Goal: Transaction & Acquisition: Purchase product/service

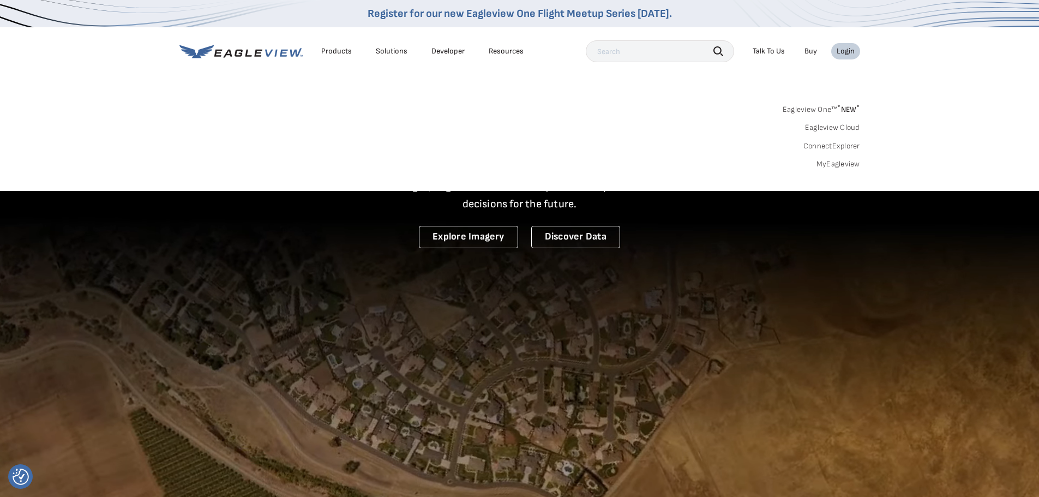
click at [840, 163] on link "MyEagleview" at bounding box center [838, 164] width 44 height 10
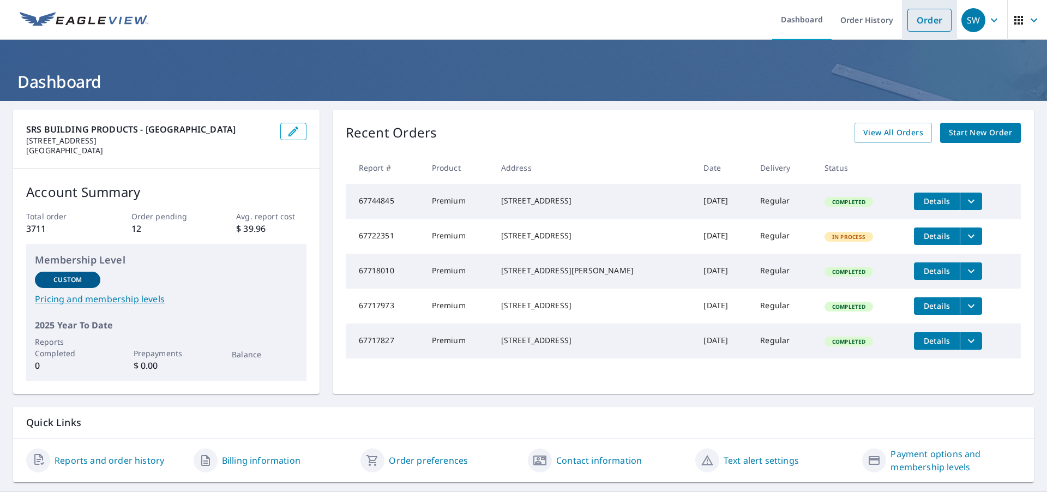
click at [923, 25] on link "Order" at bounding box center [929, 20] width 44 height 23
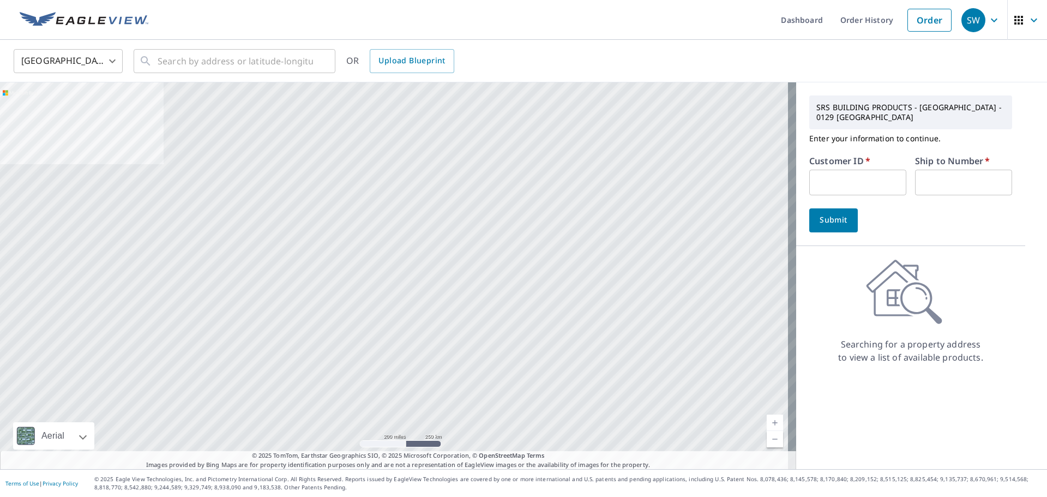
click at [832, 182] on input "text" at bounding box center [857, 183] width 97 height 26
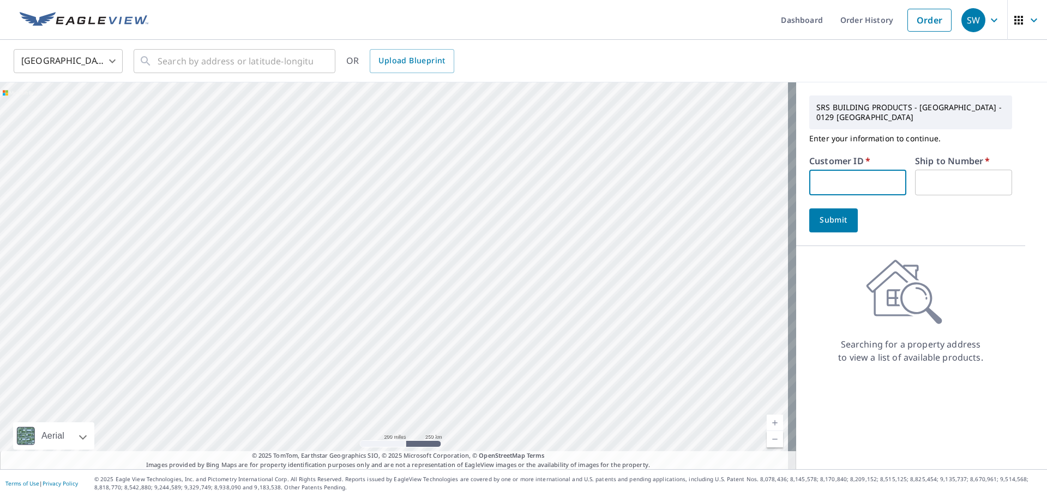
type input "S035573"
click at [925, 183] on input "text" at bounding box center [963, 183] width 97 height 26
type input "1"
click at [233, 64] on input "text" at bounding box center [235, 61] width 155 height 31
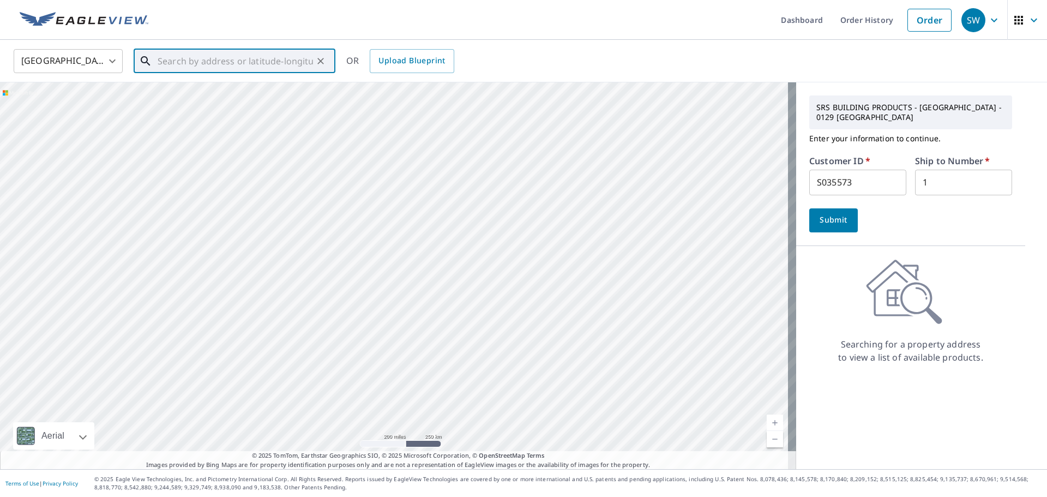
paste input "108 Fawn Ln."
click at [214, 58] on input "108 Fawn Ln." at bounding box center [235, 61] width 155 height 31
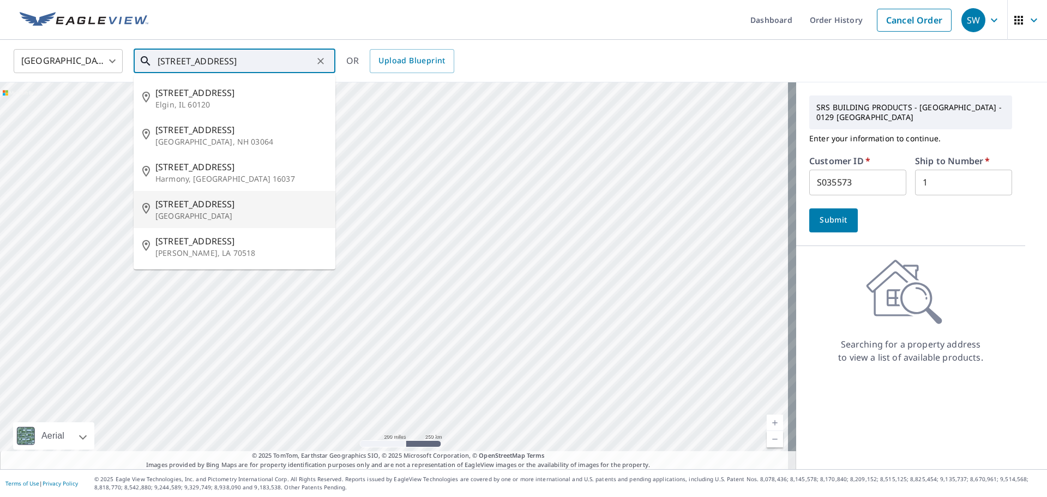
click at [194, 208] on span "108 Fawn Ln" at bounding box center [240, 203] width 171 height 13
type input "108 Fawn Ln New Bern, NC 28562"
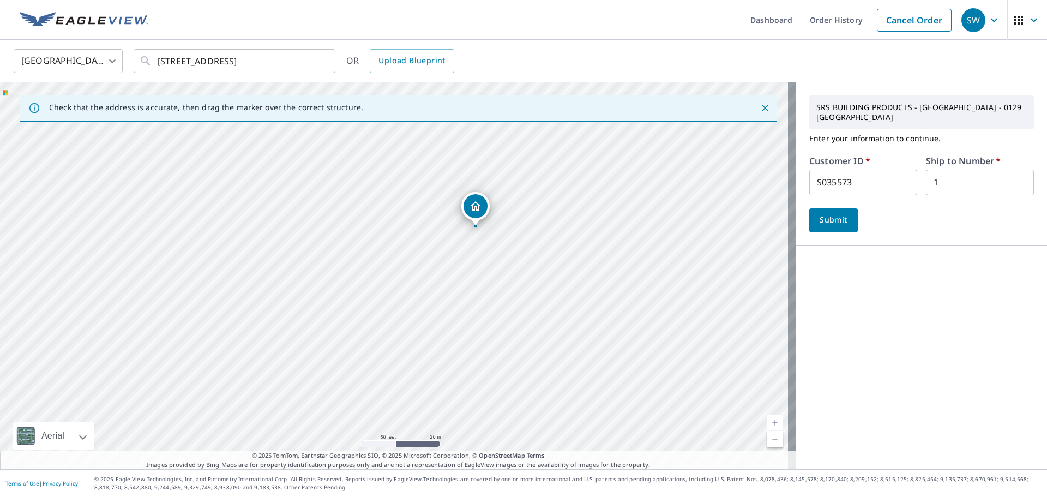
drag, startPoint x: 733, startPoint y: 330, endPoint x: 683, endPoint y: 285, distance: 67.9
click at [683, 285] on div "108 Fawn Ln New Bern, NC 28562" at bounding box center [398, 275] width 796 height 387
click at [830, 213] on span "Submit" at bounding box center [833, 220] width 31 height 14
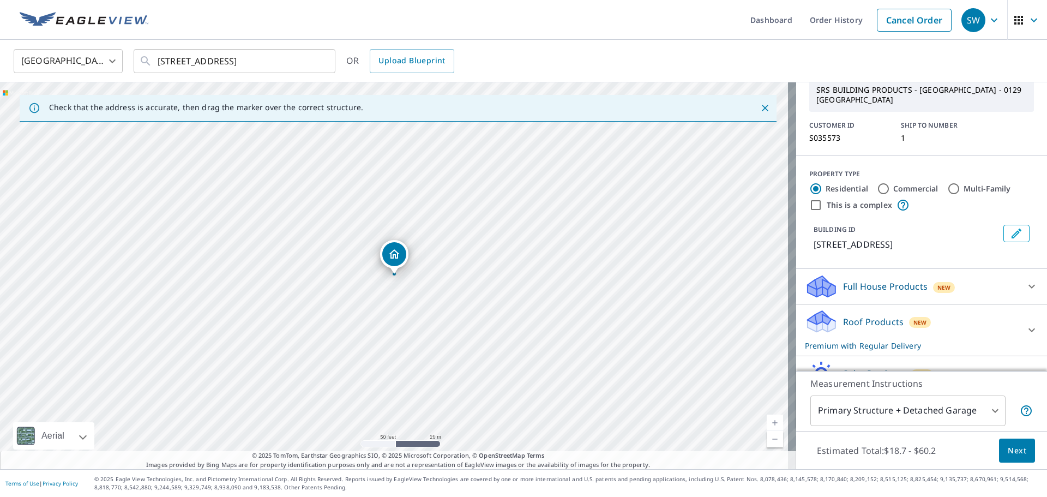
scroll to position [105, 0]
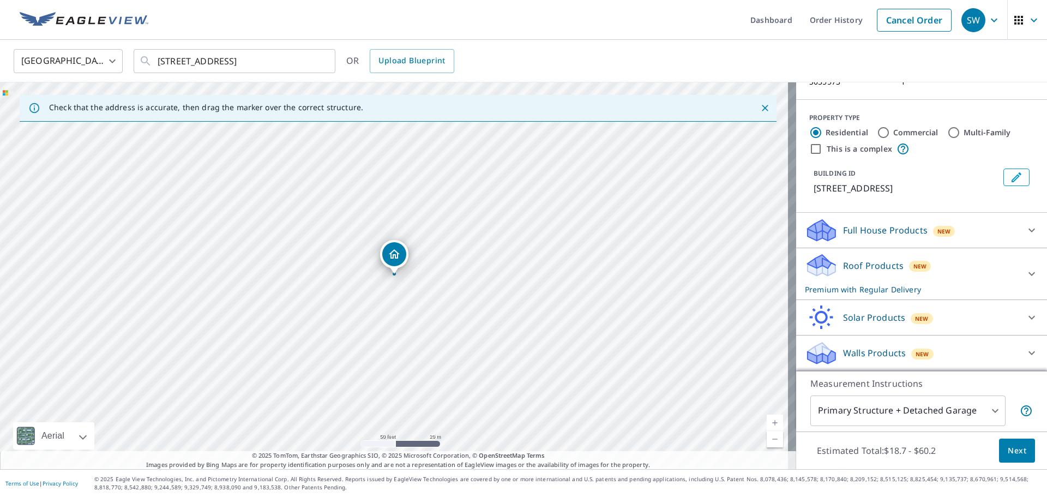
click at [921, 412] on body "SW SW Dashboard Order History Cancel Order SW United States US ​ 108 Fawn Ln Ne…" at bounding box center [523, 248] width 1047 height 497
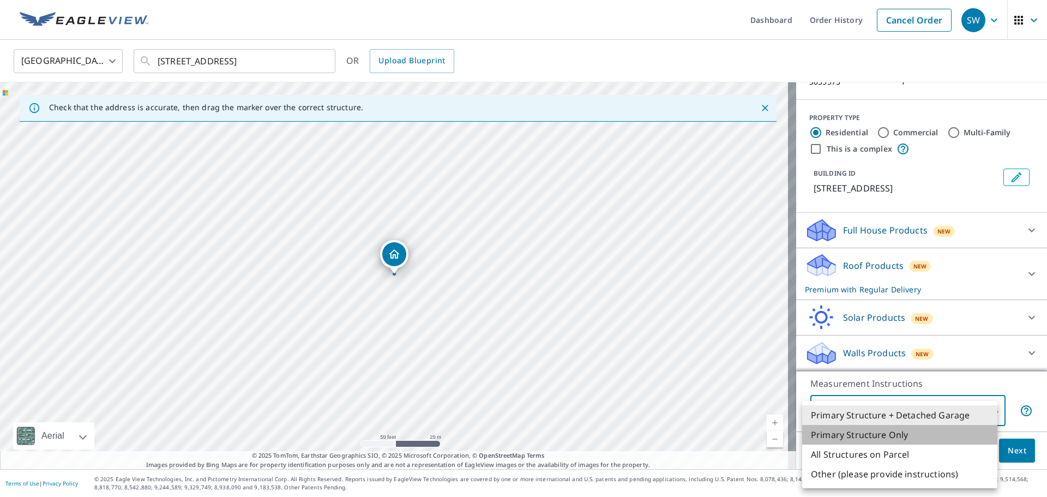
click at [890, 435] on li "Primary Structure Only" at bounding box center [899, 435] width 195 height 20
type input "2"
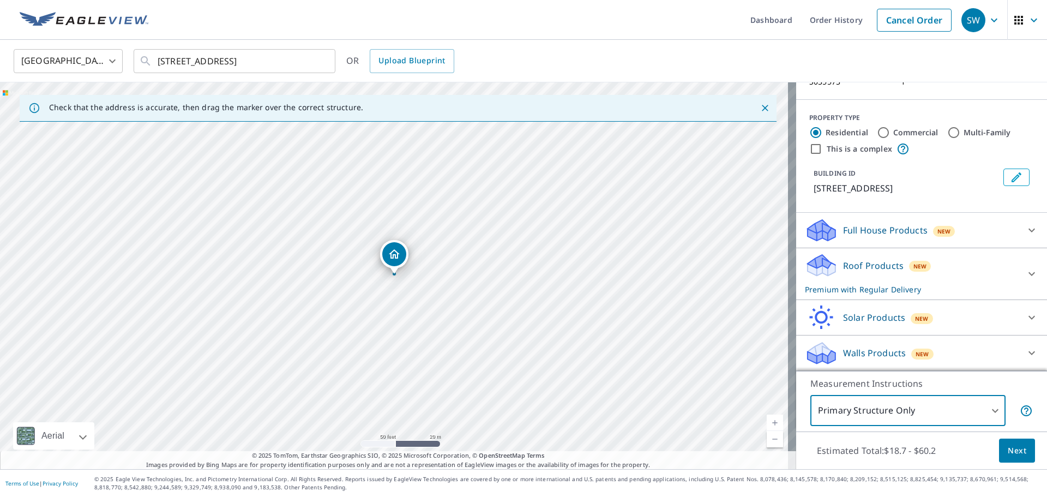
click at [1008, 447] on span "Next" at bounding box center [1017, 451] width 19 height 14
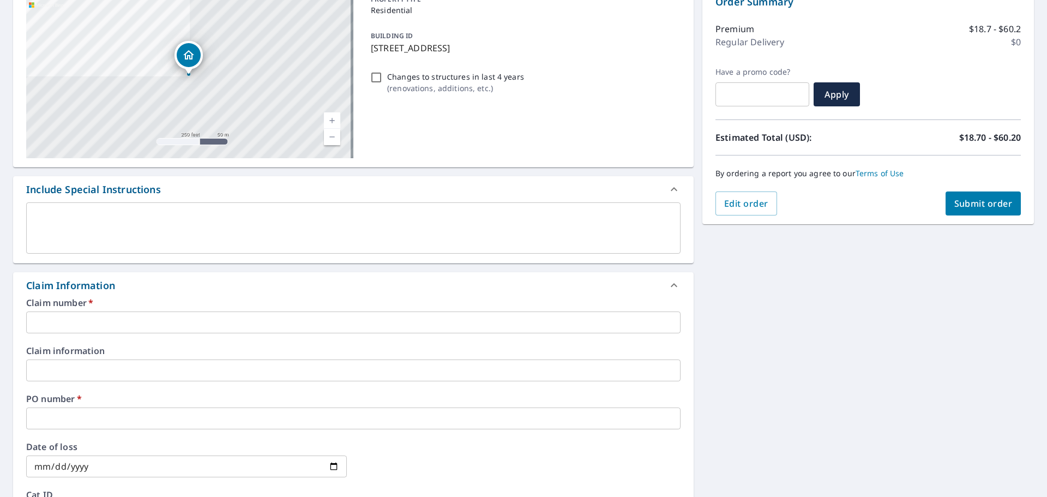
scroll to position [127, 0]
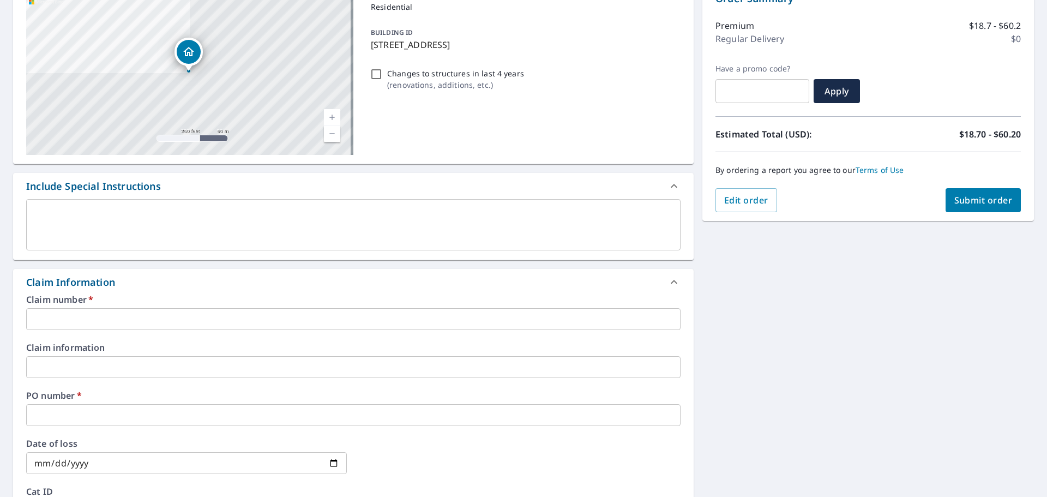
click at [169, 315] on input "text" at bounding box center [353, 319] width 654 height 22
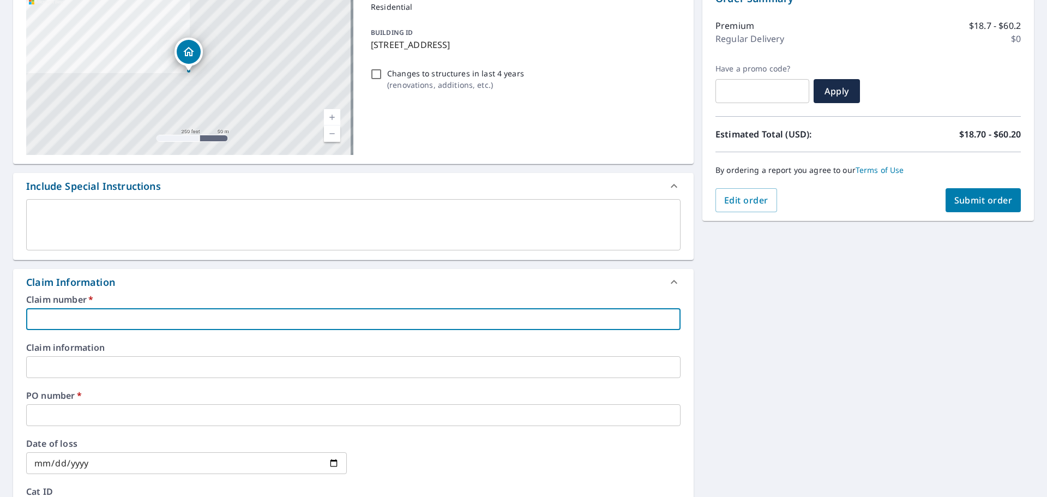
type input "S035573"
checkbox input "true"
click at [99, 419] on input "text" at bounding box center [353, 415] width 654 height 22
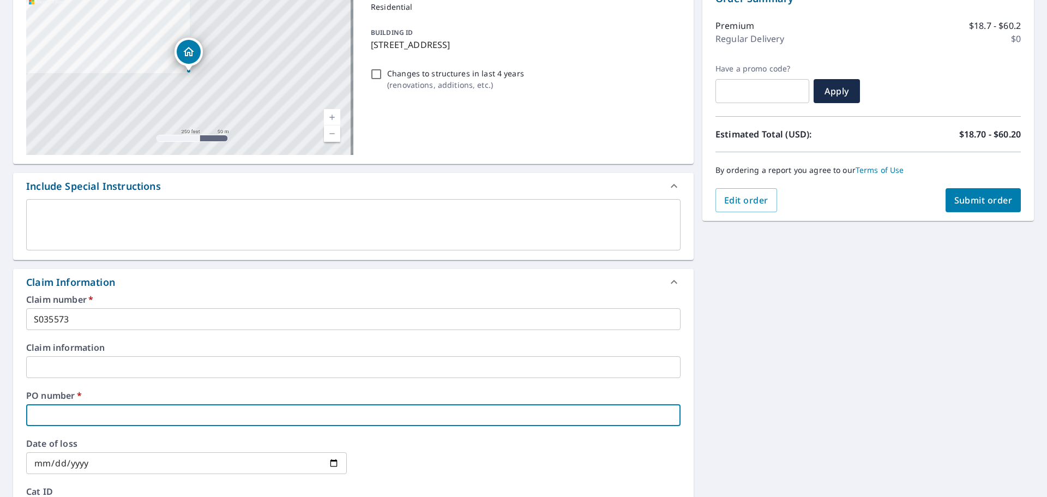
paste input "108 Fawn Ln."
type input "108 Fawn Ln."
checkbox input "true"
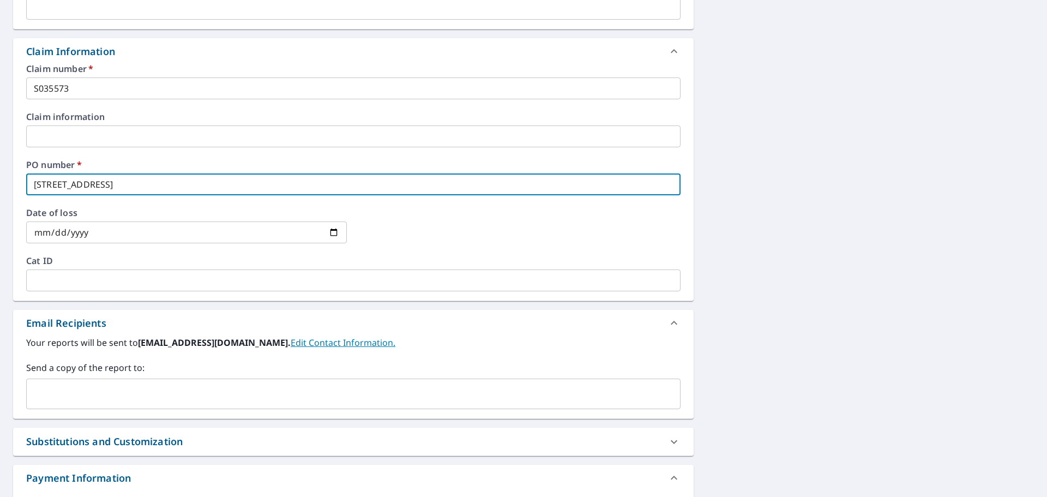
scroll to position [364, 0]
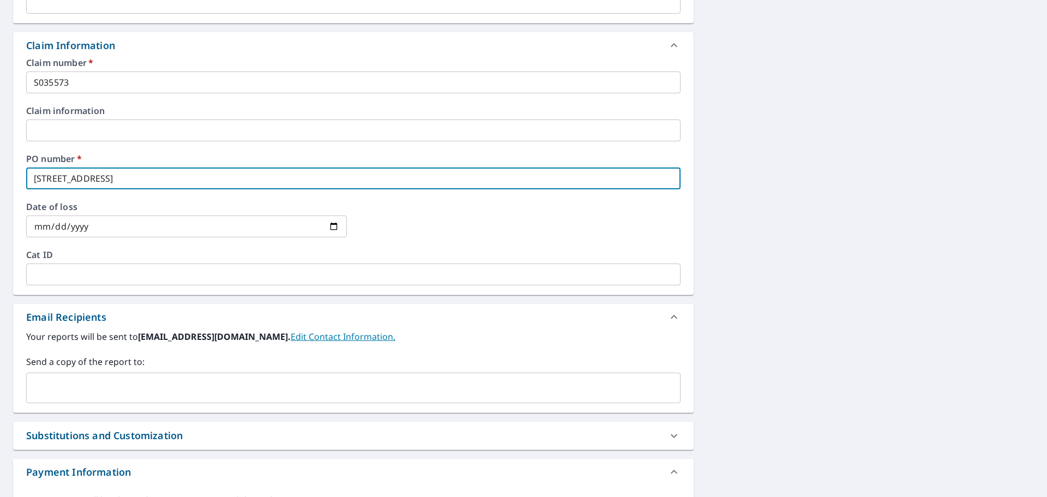
type input "108 Fawn Ln."
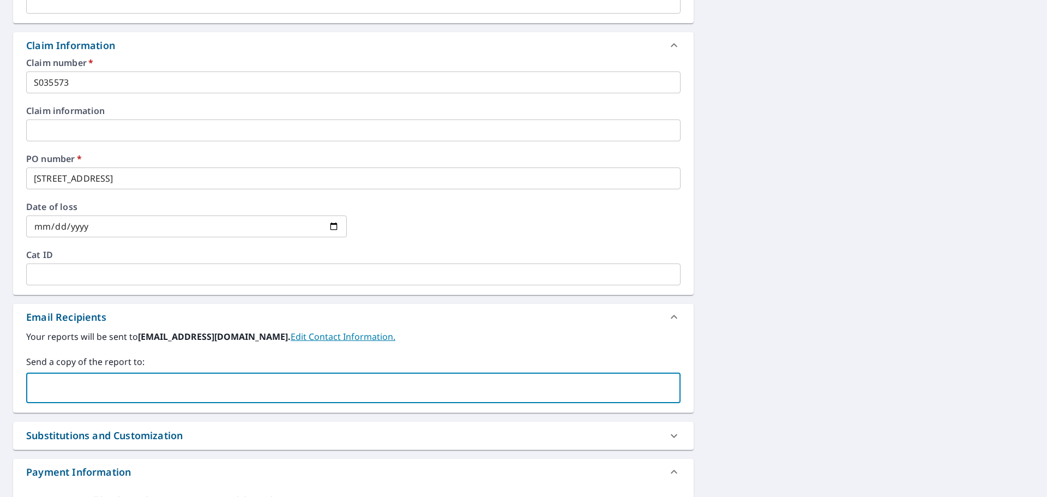
click at [91, 393] on input "text" at bounding box center [345, 387] width 628 height 21
paste input "melissa@stormgraderoof.com"
type input "melissa@stormgraderoof.com"
checkbox input "true"
paste input "zach@stormgraderoof.com"
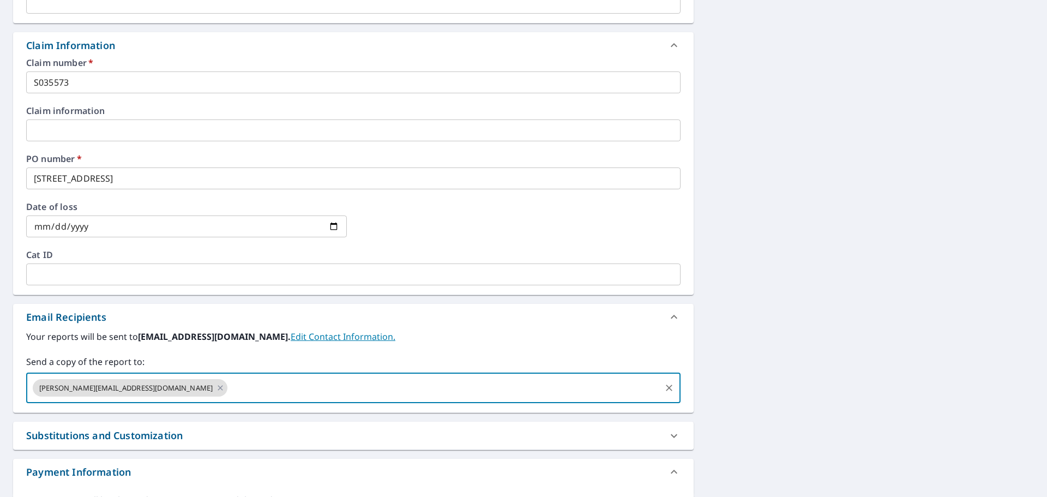
type input "zach@stormgraderoof.com"
checkbox input "true"
paste input "joey@stormgraderoof.com"
type input "joey@stormgraderoof.com"
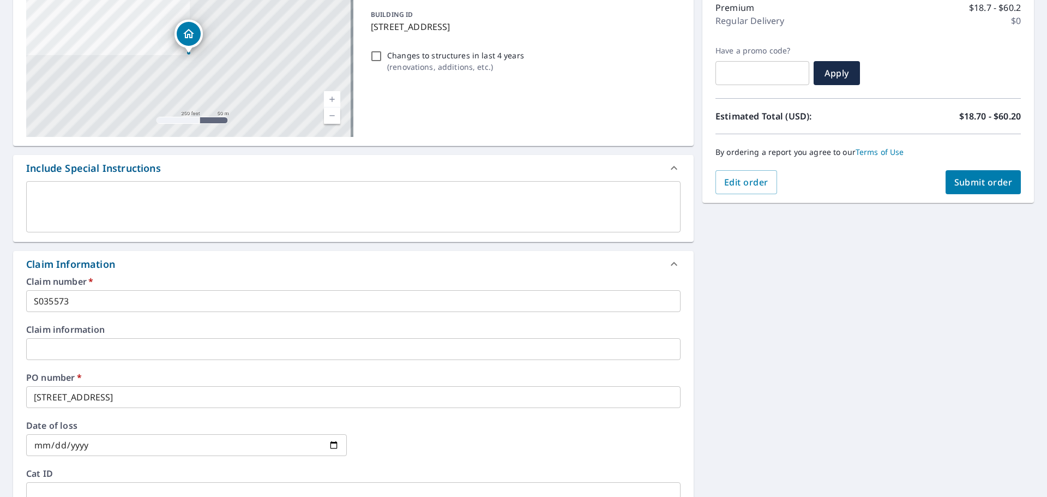
scroll to position [127, 0]
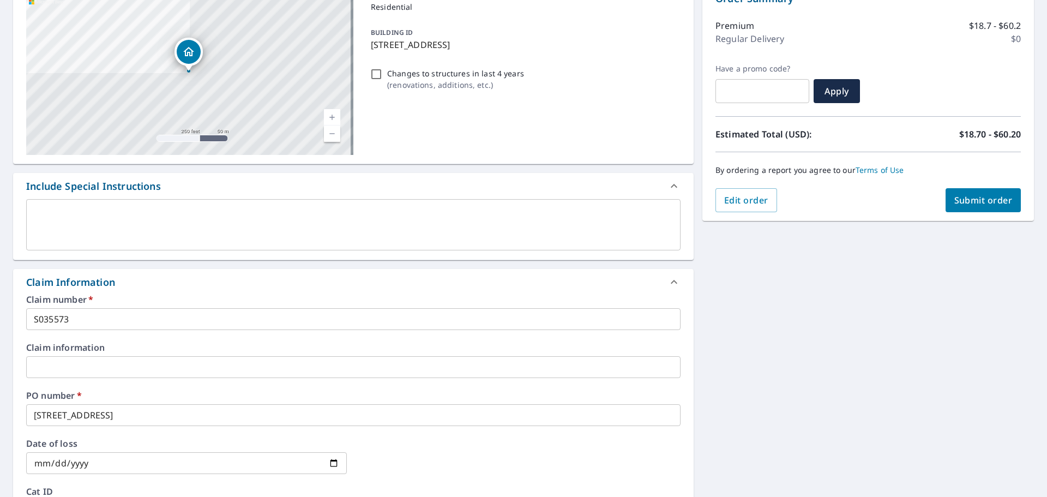
click at [955, 198] on span "Submit order" at bounding box center [983, 200] width 58 height 12
checkbox input "true"
